Goal: Task Accomplishment & Management: Use online tool/utility

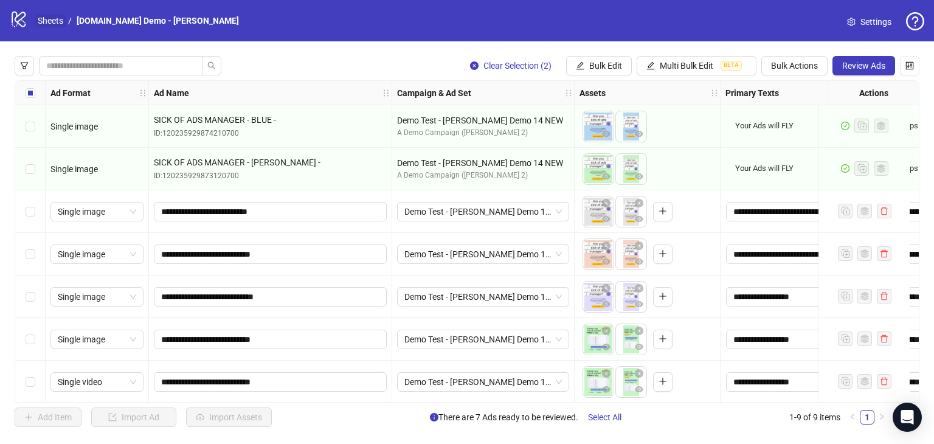
drag, startPoint x: 0, startPoint y: 0, endPoint x: 50, endPoint y: 22, distance: 54.5
click at [50, 22] on link "Sheets" at bounding box center [50, 20] width 30 height 13
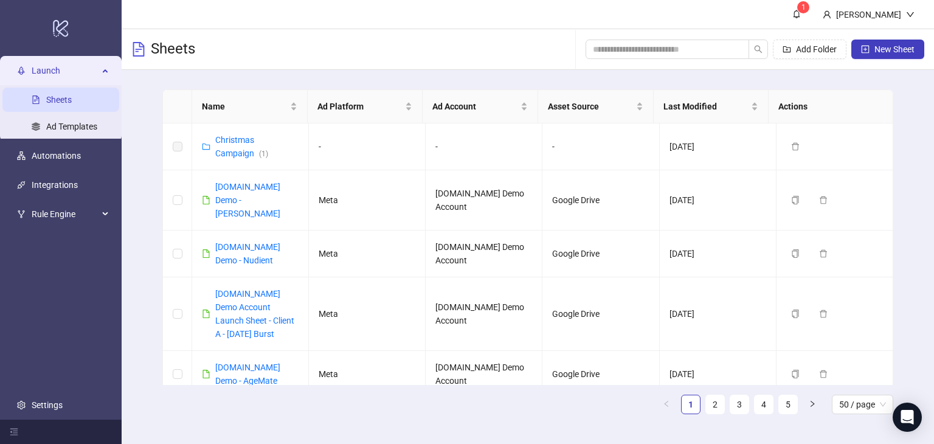
click at [54, 102] on link "Sheets" at bounding box center [59, 100] width 26 height 10
click at [100, 72] on div "Launch" at bounding box center [60, 70] width 117 height 24
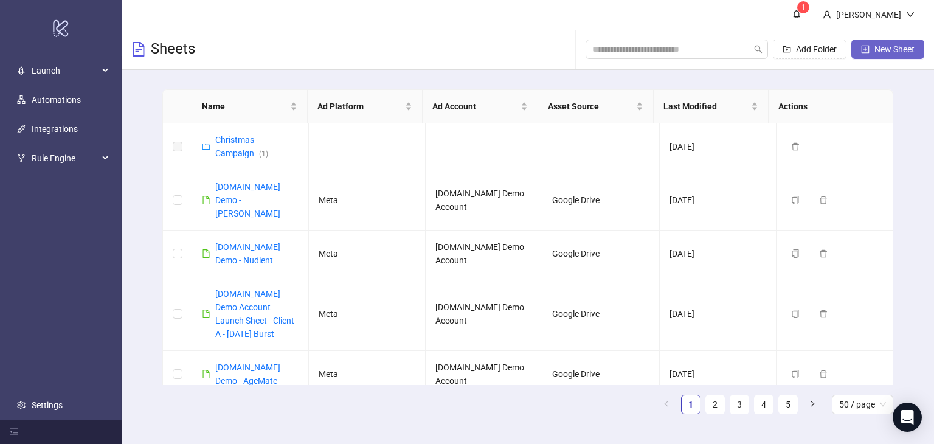
click at [873, 42] on button "New Sheet" at bounding box center [887, 49] width 73 height 19
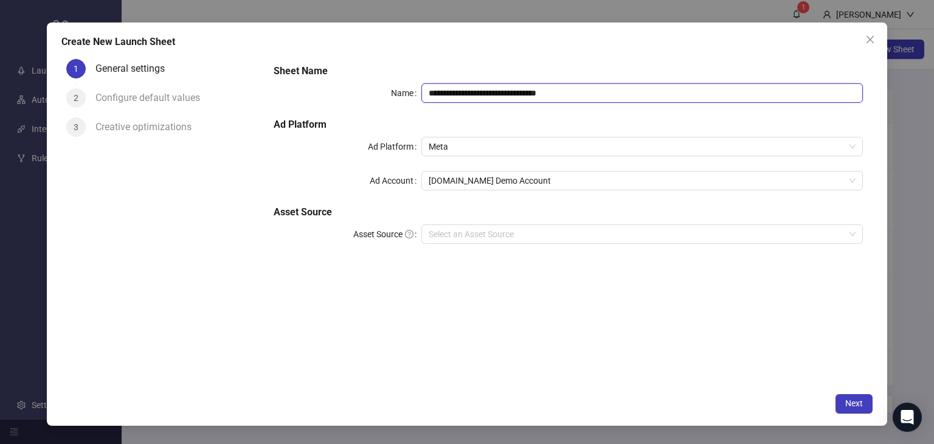
click at [607, 94] on input "**********" at bounding box center [642, 92] width 442 height 19
drag, startPoint x: 607, startPoint y: 94, endPoint x: 477, endPoint y: 95, distance: 130.2
click at [476, 95] on input "**********" at bounding box center [642, 92] width 442 height 19
type input "*"
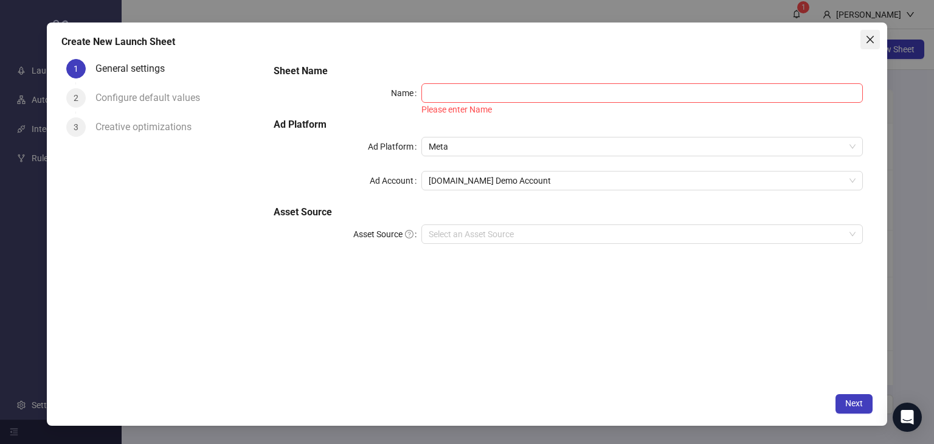
click at [870, 46] on button "Close" at bounding box center [870, 39] width 19 height 19
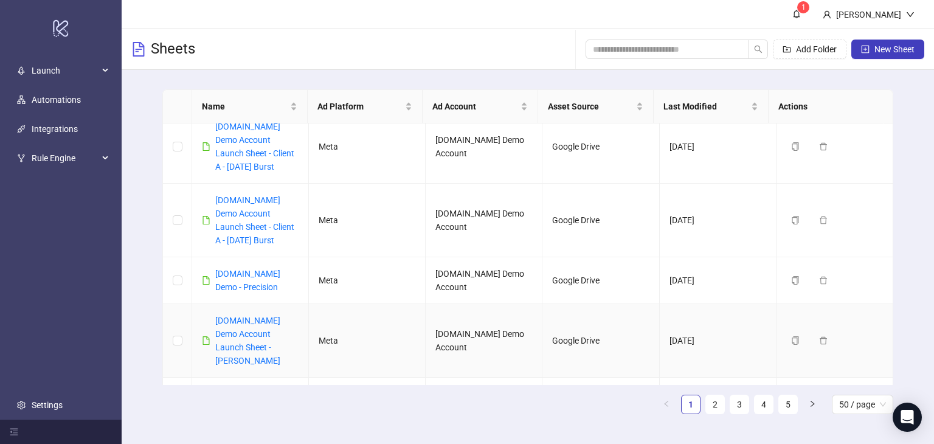
scroll to position [365, 0]
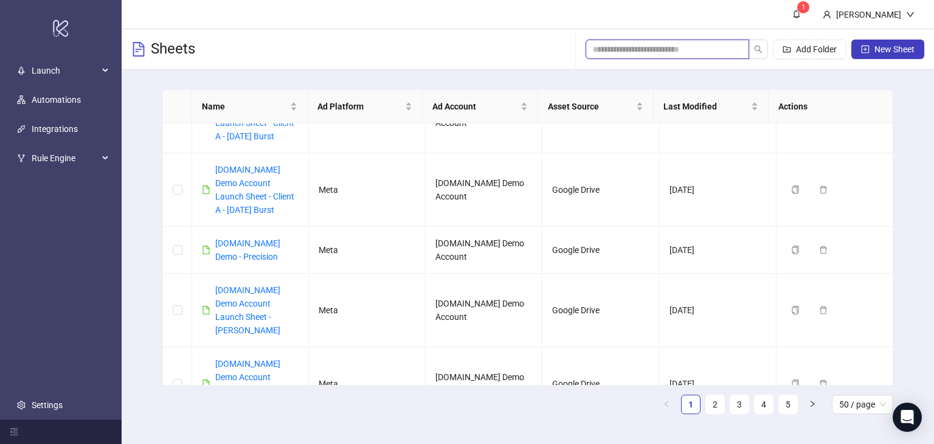
click at [628, 51] on input "search" at bounding box center [662, 49] width 139 height 13
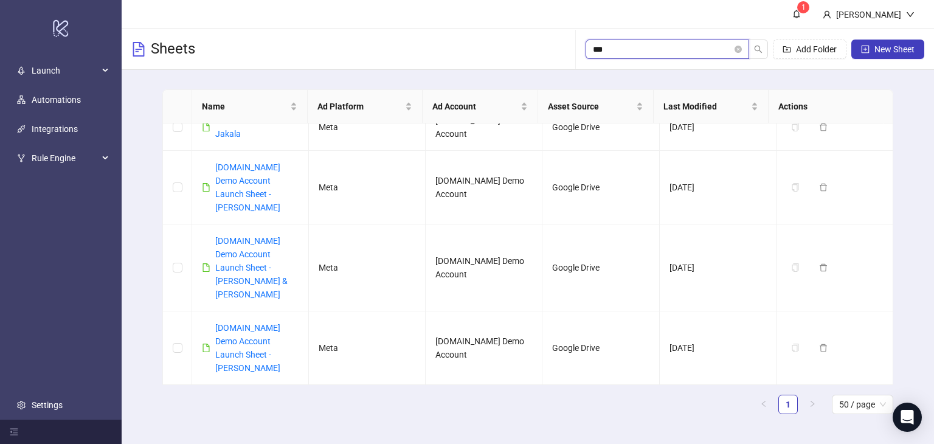
scroll to position [0, 0]
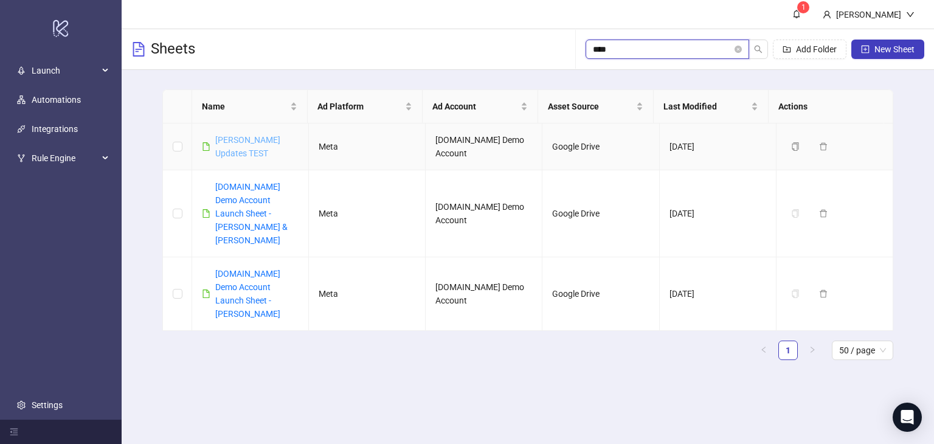
type input "****"
click at [258, 138] on link "[PERSON_NAME] Updates TEST" at bounding box center [247, 146] width 65 height 23
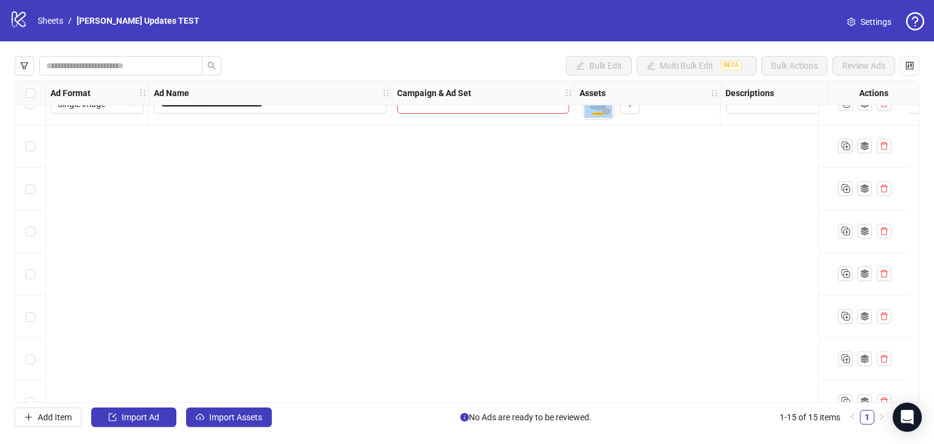
click at [418, 206] on div "**********" at bounding box center [467, 241] width 905 height 322
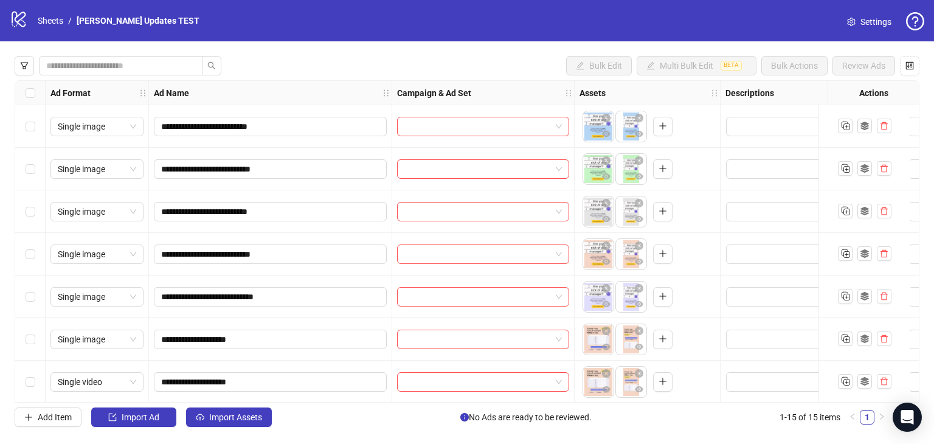
click at [342, 190] on div "**********" at bounding box center [270, 211] width 243 height 43
click at [904, 69] on button "button" at bounding box center [909, 65] width 19 height 19
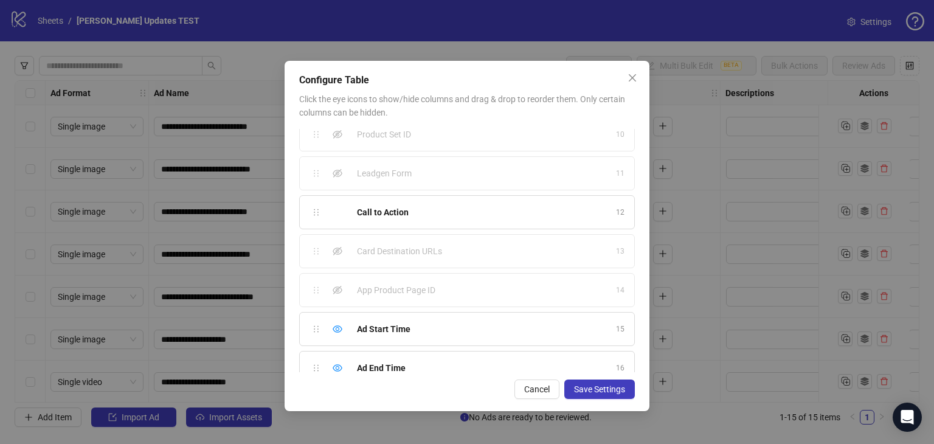
scroll to position [375, 0]
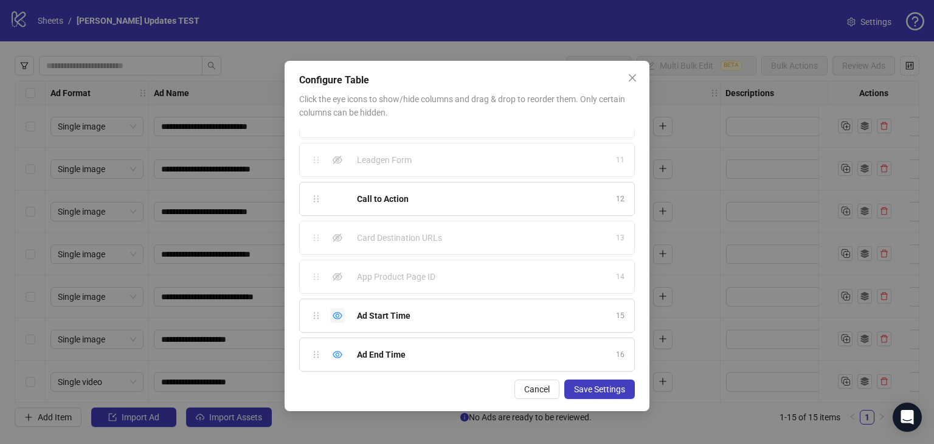
click at [340, 314] on icon "eye" at bounding box center [338, 316] width 10 height 10
click at [331, 353] on div "Hide column" at bounding box center [337, 354] width 15 height 15
click at [333, 272] on icon "eye-invisible" at bounding box center [338, 277] width 10 height 10
click at [608, 392] on span "Save Settings" at bounding box center [599, 389] width 51 height 10
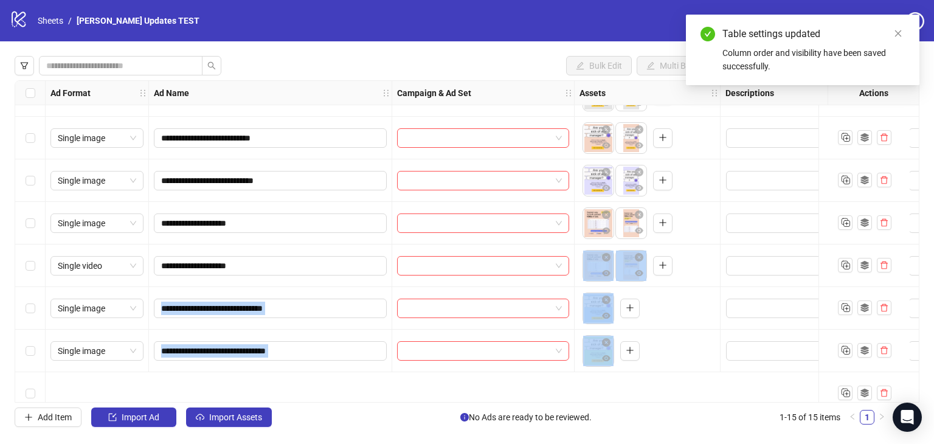
drag, startPoint x: 375, startPoint y: 395, endPoint x: 455, endPoint y: 399, distance: 79.8
click at [455, 399] on div "**********" at bounding box center [467, 241] width 905 height 322
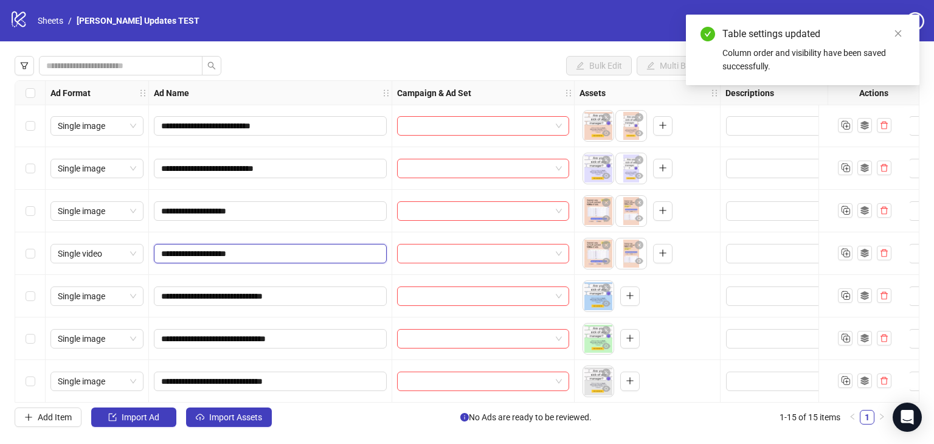
click at [375, 254] on input "**********" at bounding box center [269, 253] width 216 height 13
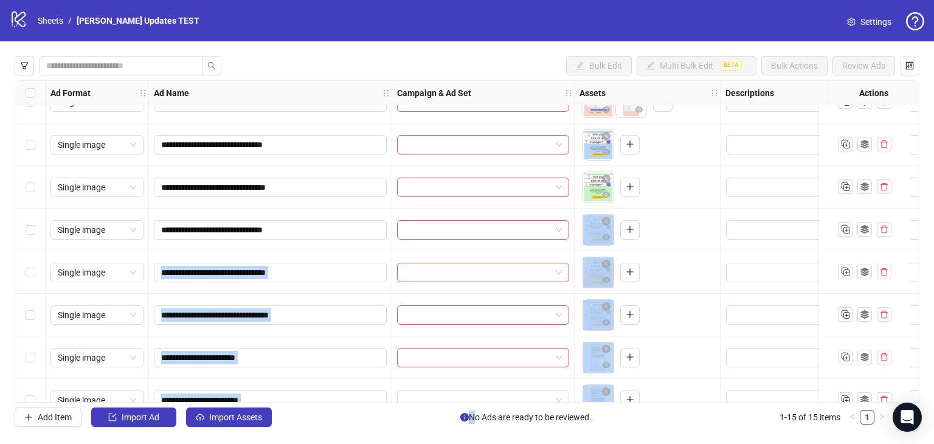
drag, startPoint x: 411, startPoint y: 397, endPoint x: 472, endPoint y: 404, distance: 61.2
click at [473, 404] on div "**********" at bounding box center [467, 241] width 934 height 400
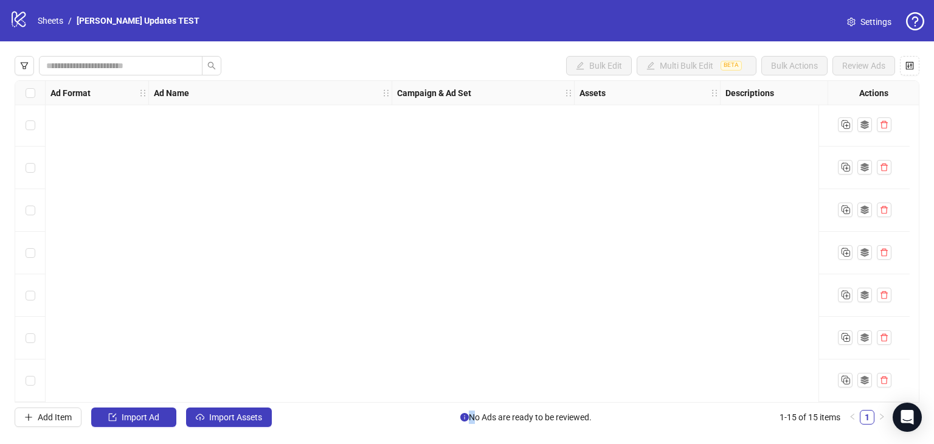
scroll to position [0, 0]
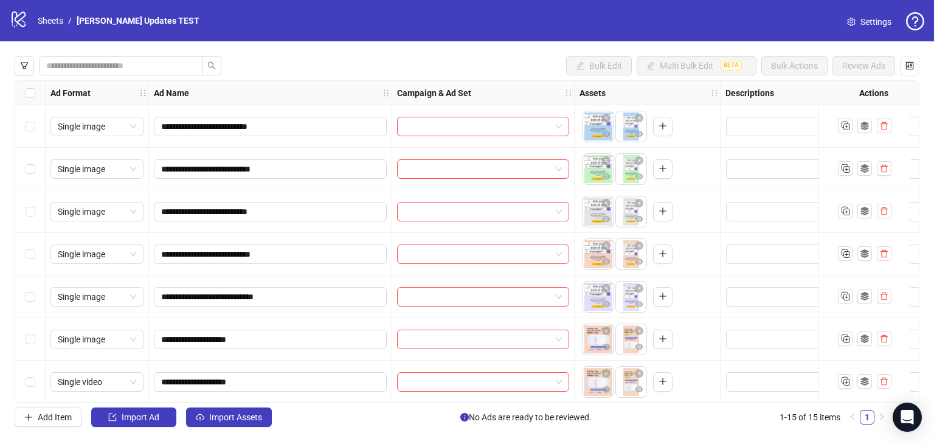
click at [349, 66] on div "Bulk Edit Multi Bulk Edit BETA Bulk Actions Review Ads" at bounding box center [467, 65] width 905 height 19
click at [353, 425] on div "Add Item Import Ad Import Assets No Ads are ready to be reviewed. 1-15 of 15 it…" at bounding box center [452, 416] width 875 height 19
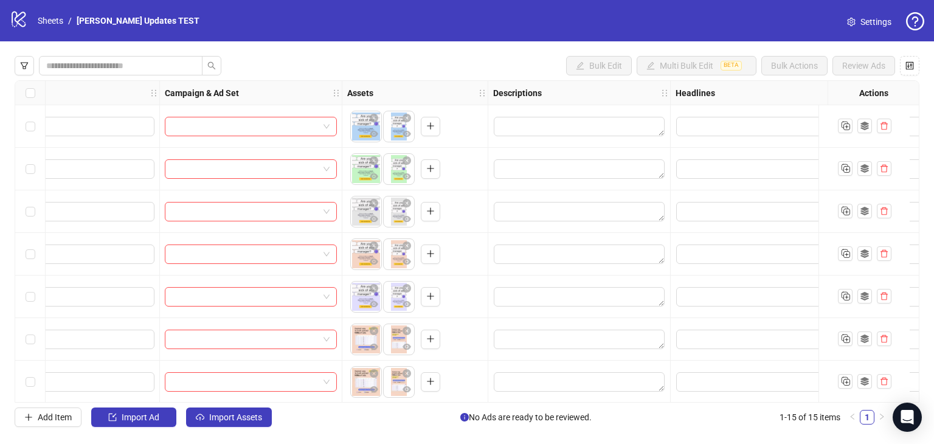
scroll to position [0, 320]
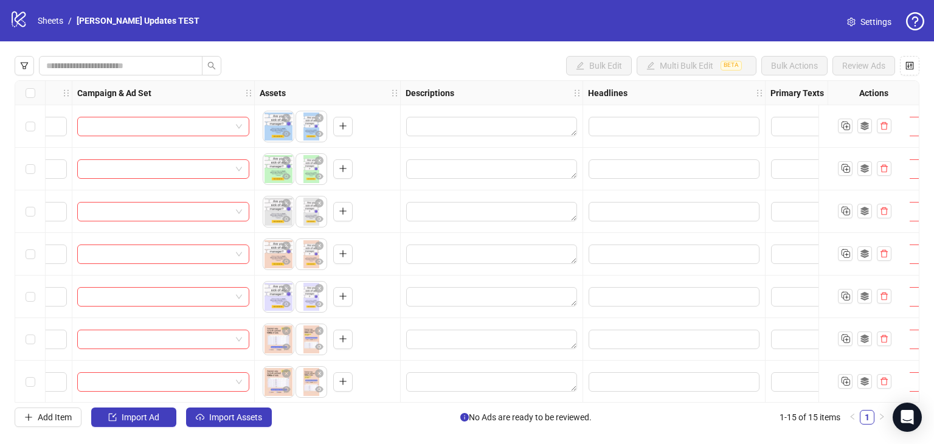
click at [480, 225] on div at bounding box center [492, 211] width 182 height 43
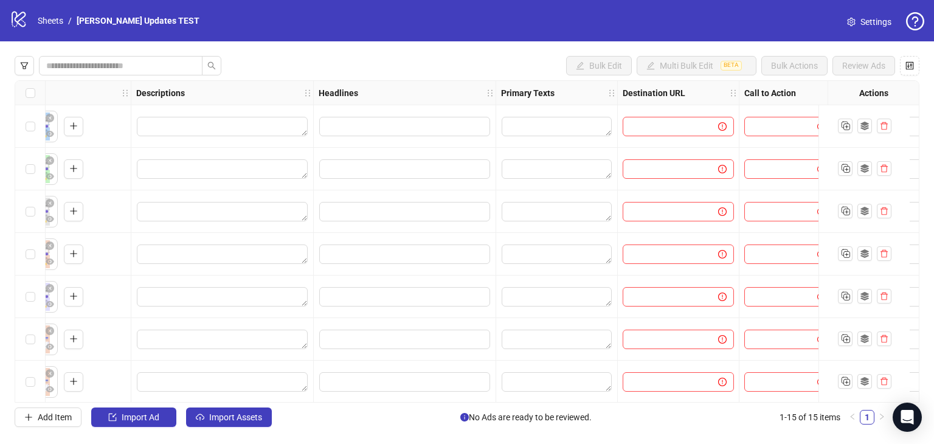
scroll to position [0, 729]
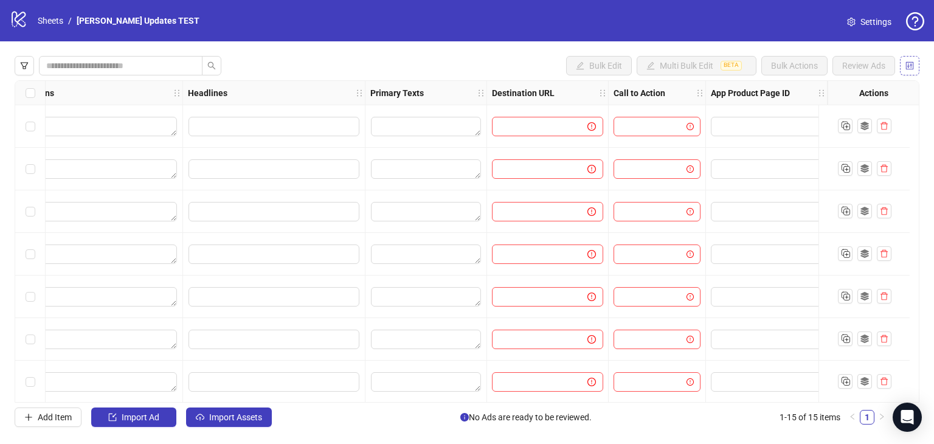
click at [910, 68] on icon "control" at bounding box center [910, 65] width 9 height 9
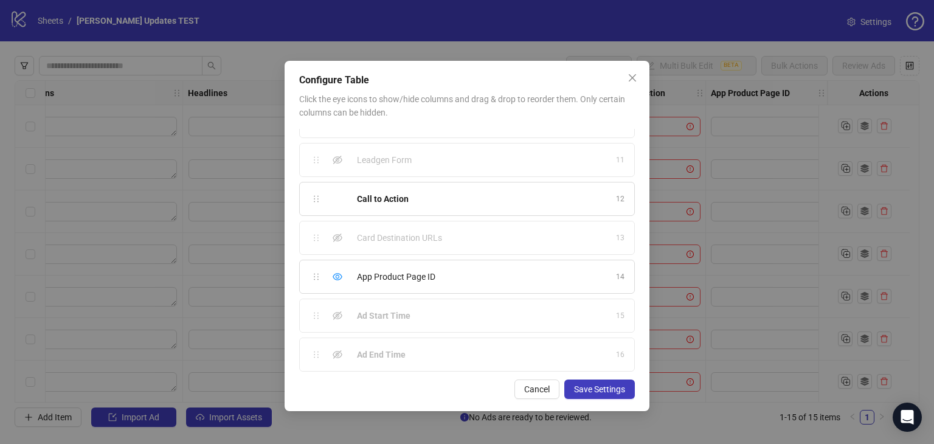
click at [328, 272] on div "App Product Page ID 14" at bounding box center [467, 277] width 336 height 34
click at [339, 272] on icon "eye" at bounding box center [338, 277] width 10 height 10
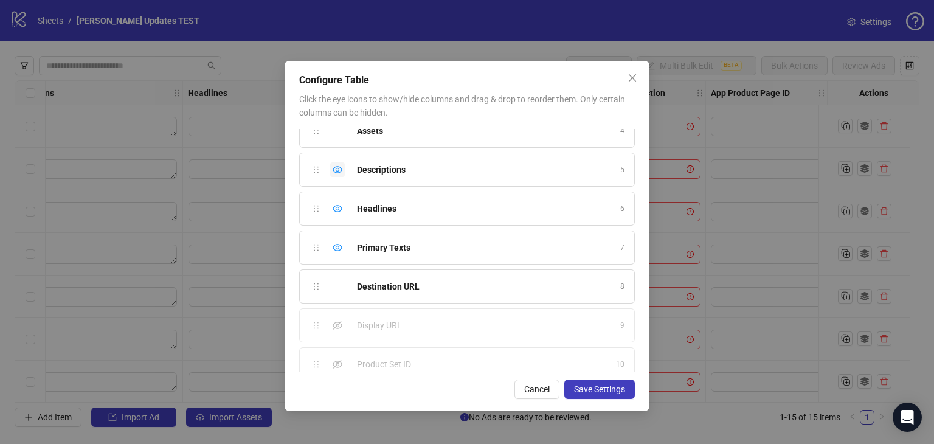
click at [338, 169] on icon "eye" at bounding box center [338, 169] width 10 height 7
click at [600, 386] on span "Save Settings" at bounding box center [599, 389] width 51 height 10
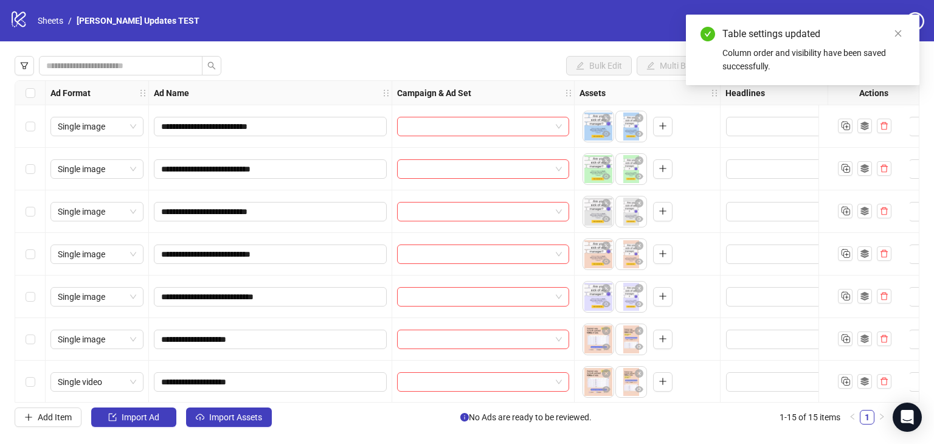
click at [514, 97] on div "Campaign & Ad Set" at bounding box center [483, 93] width 182 height 24
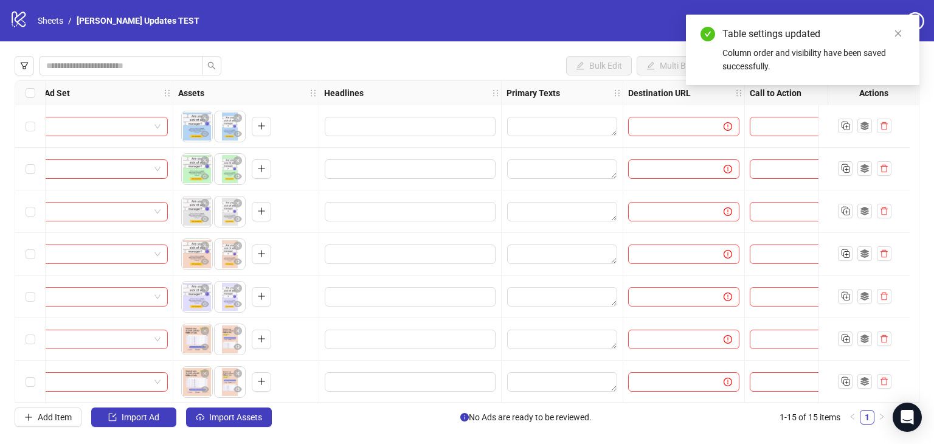
scroll to position [0, 425]
